Goal: Information Seeking & Learning: Learn about a topic

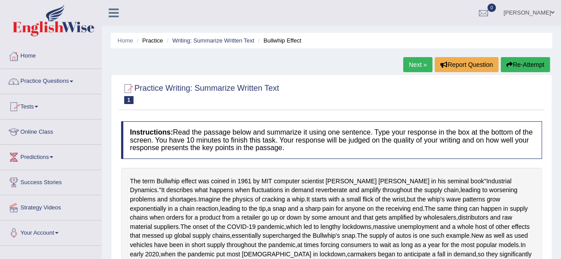
click at [75, 79] on link "Practice Questions" at bounding box center [50, 80] width 101 height 22
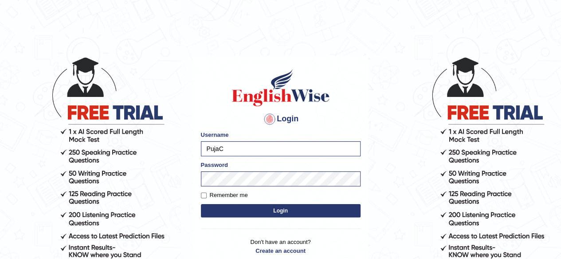
click at [280, 213] on button "Login" at bounding box center [281, 210] width 160 height 13
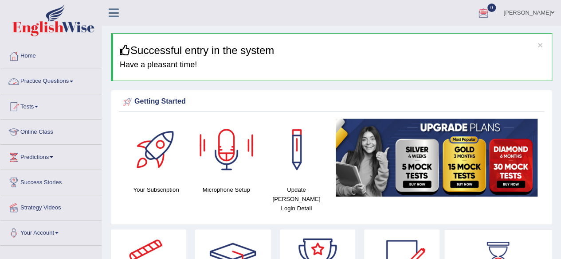
click at [91, 72] on link "Practice Questions" at bounding box center [50, 80] width 101 height 22
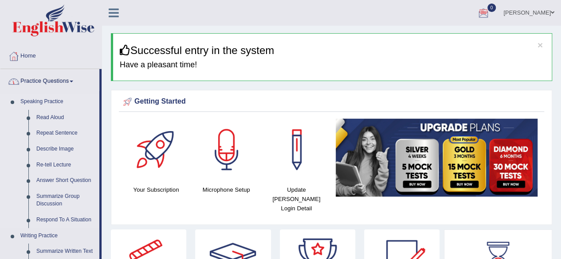
click at [57, 102] on link "Speaking Practice" at bounding box center [57, 102] width 83 height 16
click at [46, 116] on link "Read Aloud" at bounding box center [65, 118] width 67 height 16
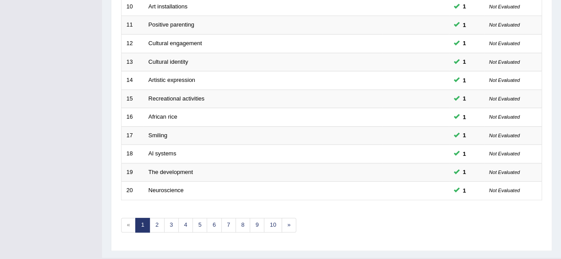
scroll to position [323, 0]
